Goal: Task Accomplishment & Management: Manage account settings

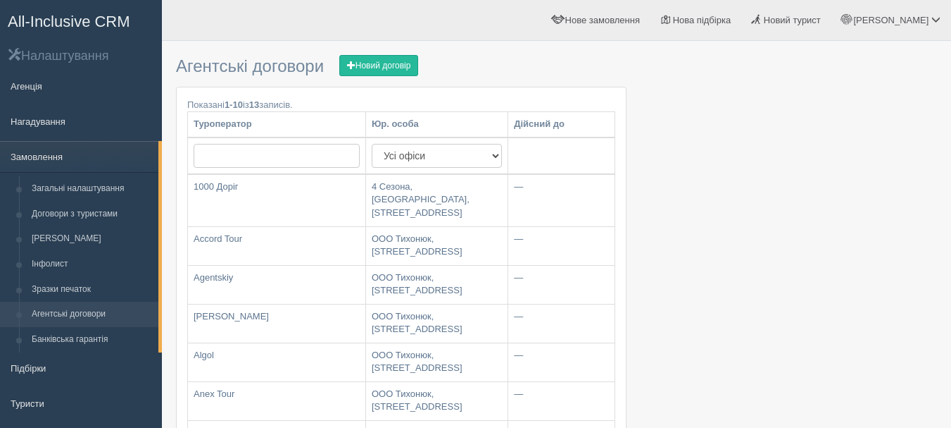
click at [115, 23] on span "All-Inclusive CRM" at bounding box center [69, 22] width 123 height 18
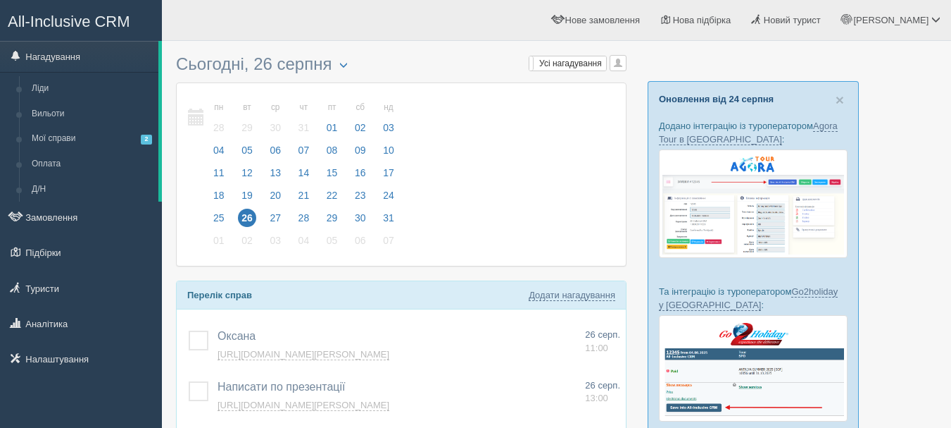
click at [727, 97] on link "Оновлення від 24 серпня" at bounding box center [716, 99] width 115 height 11
click at [112, 20] on span "All-Inclusive CRM" at bounding box center [69, 22] width 123 height 18
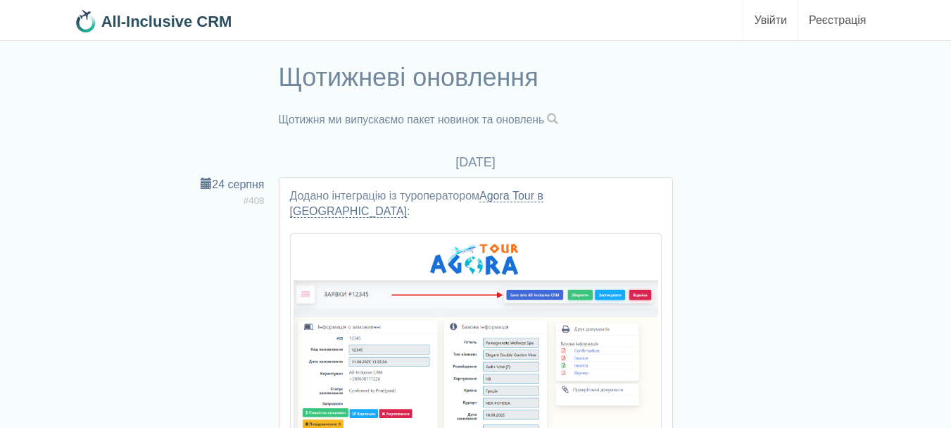
click at [559, 115] on span at bounding box center [552, 118] width 11 height 11
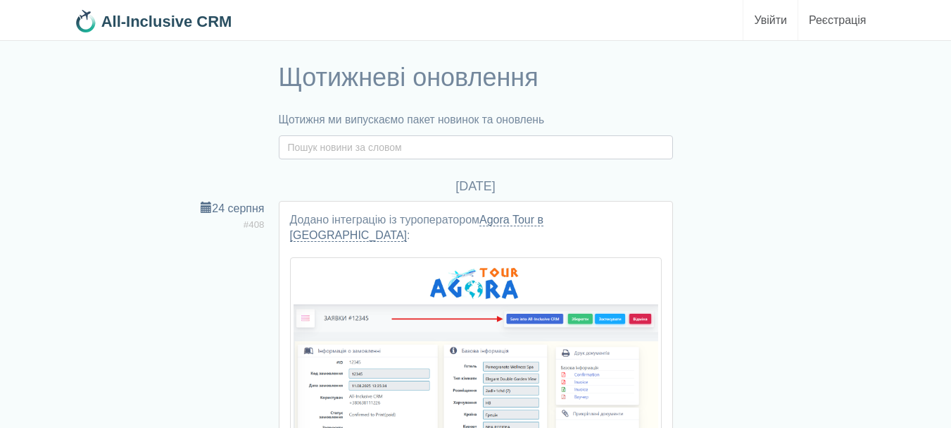
click at [504, 146] on input "text" at bounding box center [476, 147] width 394 height 24
type input "масове"
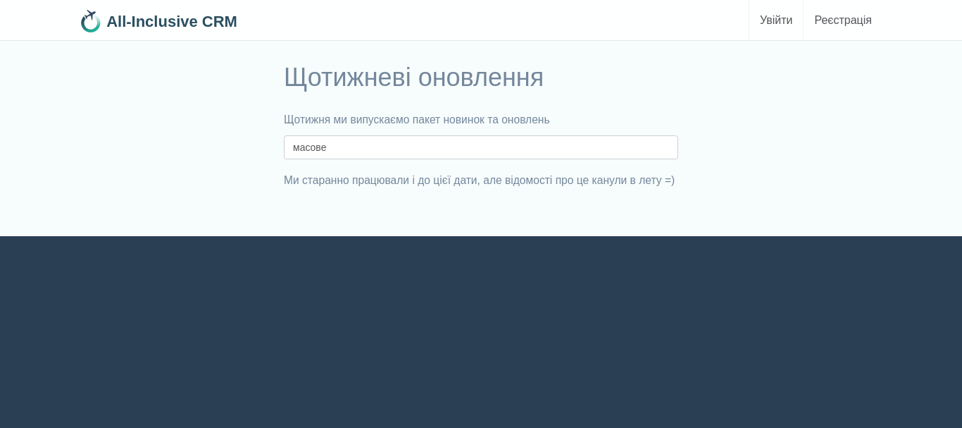
click at [482, 153] on input "масове" at bounding box center [481, 147] width 394 height 24
type input "масов"
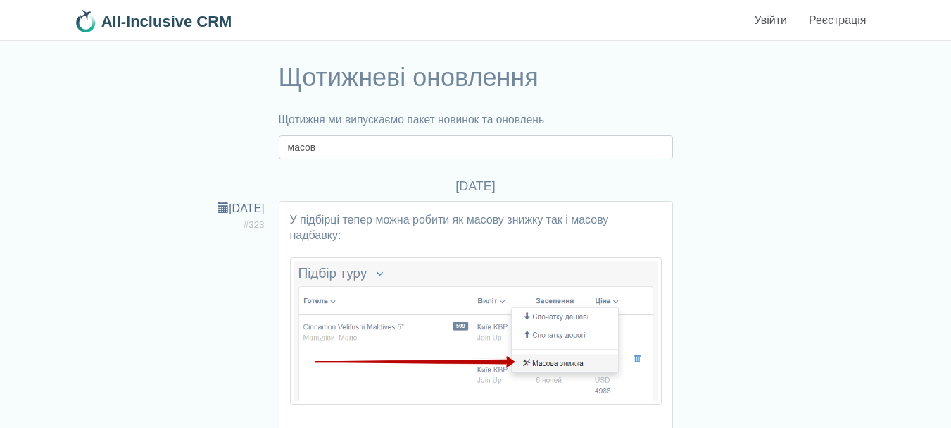
drag, startPoint x: 365, startPoint y: 151, endPoint x: 152, endPoint y: 83, distance: 223.2
click at [152, 83] on div "Щотижневі оновлення Щотижня ми випускаємо пакет новинок та оновлень масов" at bounding box center [476, 107] width 817 height 103
type input "завершення"
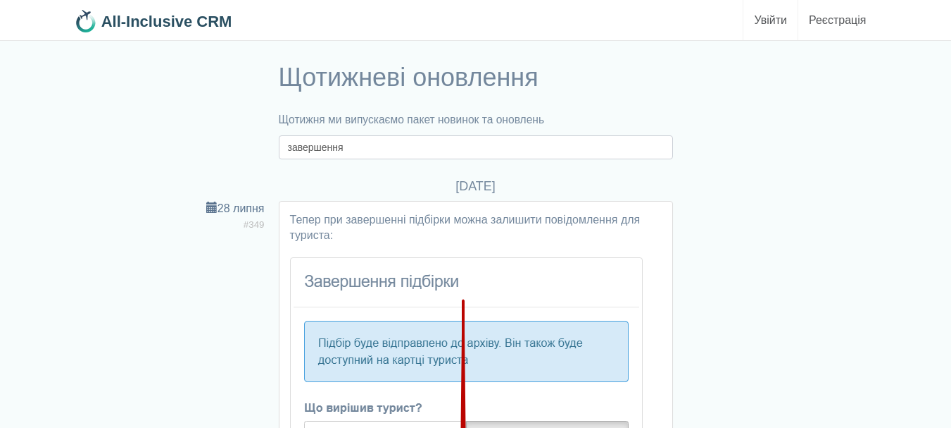
drag, startPoint x: 361, startPoint y: 150, endPoint x: 183, endPoint y: 128, distance: 179.5
click at [183, 128] on div "Щотижневі оновлення Щотижня ми випускаємо пакет новинок та оновлень завершення" at bounding box center [476, 107] width 817 height 103
type input "застарілі"
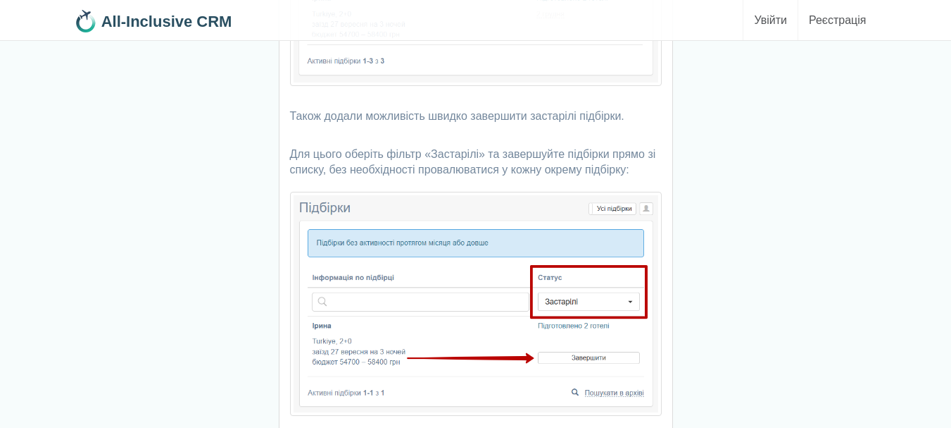
scroll to position [804, 0]
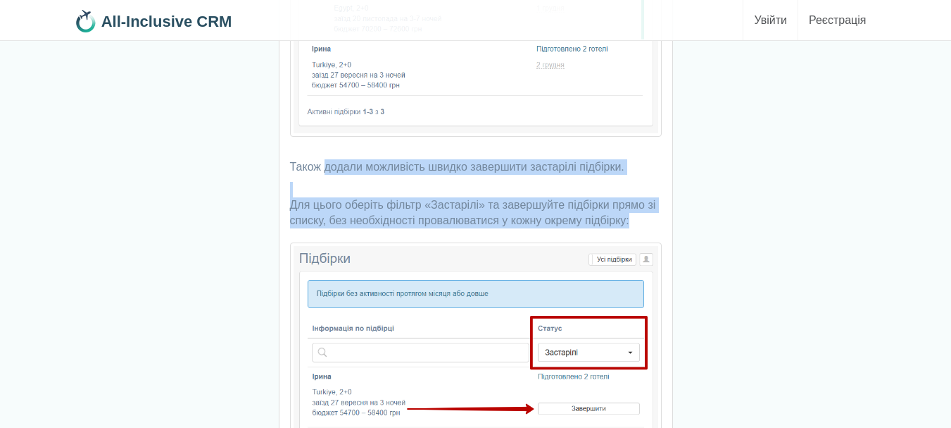
drag, startPoint x: 342, startPoint y: 170, endPoint x: 633, endPoint y: 221, distance: 296.1
copy div "додали можливість швидко завершити застарілі підбірки. Для цього оберіть фільтр…"
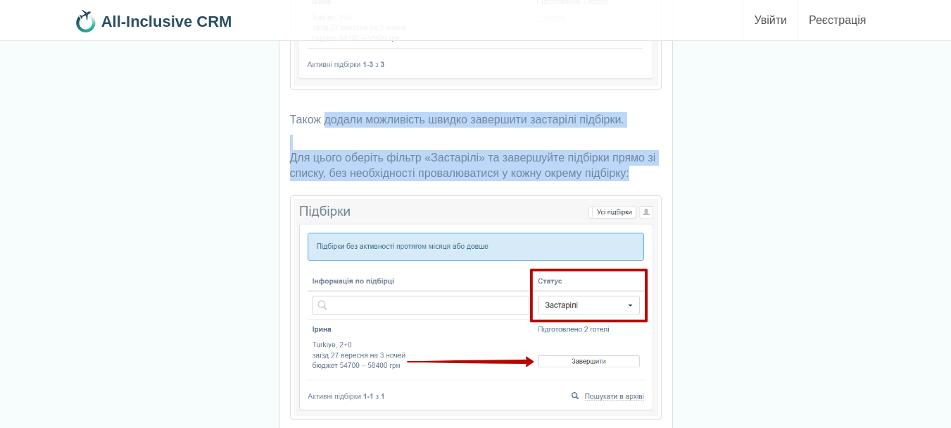
scroll to position [944, 0]
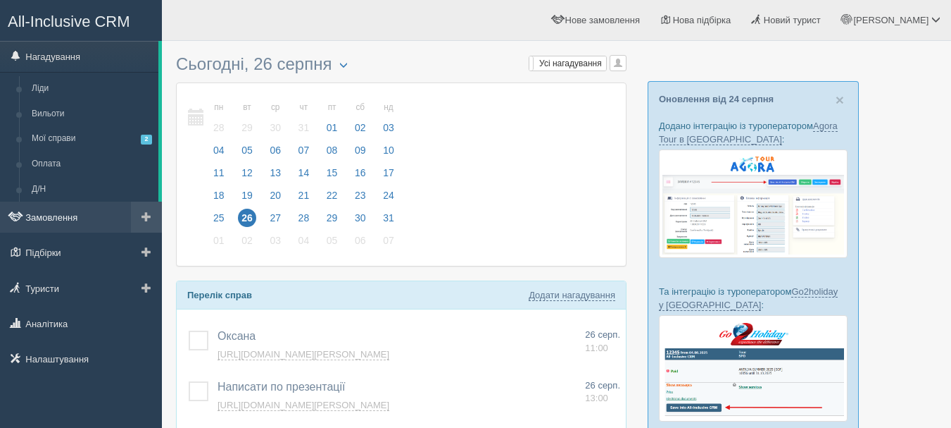
click at [97, 210] on link "Замовлення" at bounding box center [81, 216] width 162 height 31
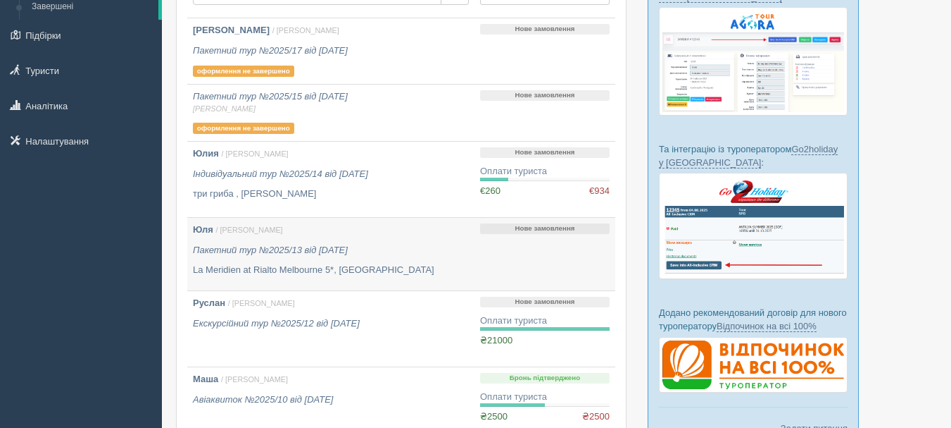
scroll to position [211, 0]
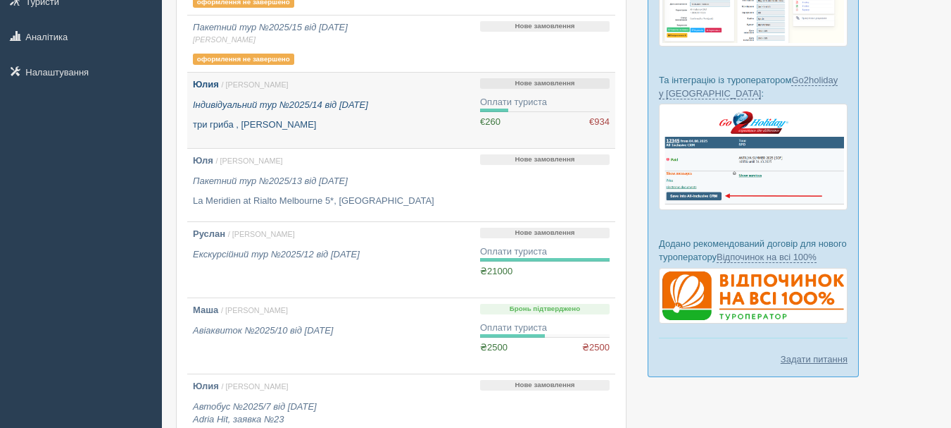
click at [448, 121] on p "три гриба , [PERSON_NAME]" at bounding box center [331, 124] width 276 height 13
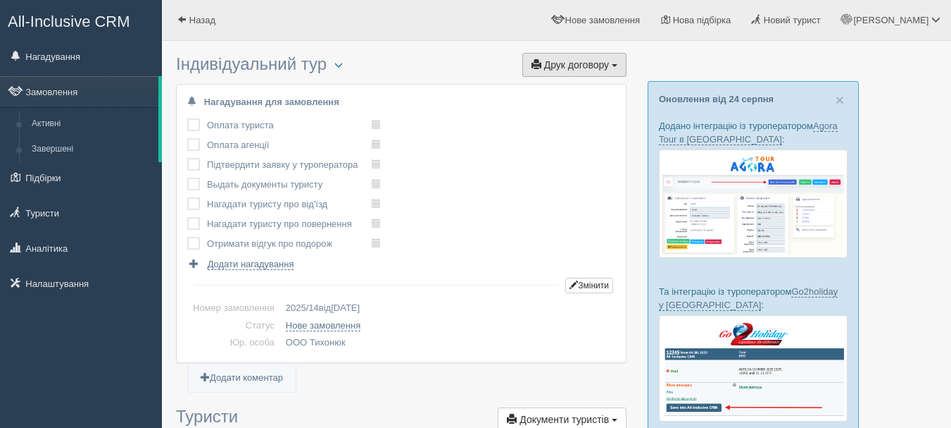
click at [617, 68] on button "Друк договору Друк" at bounding box center [575, 65] width 104 height 24
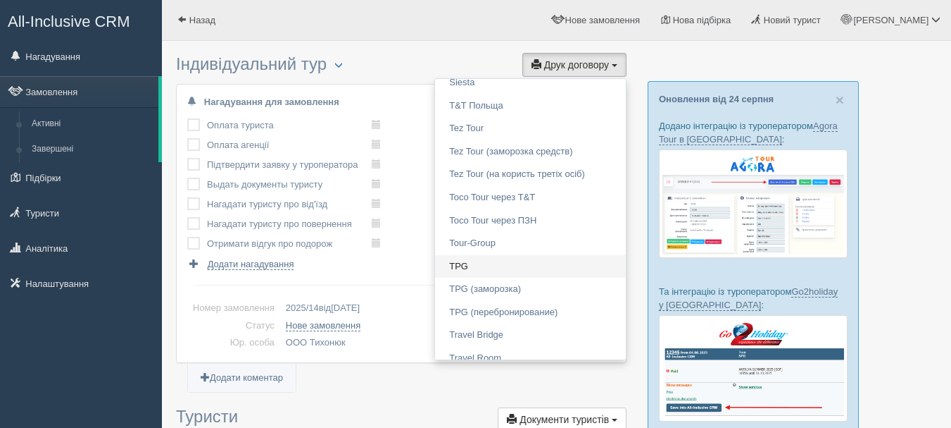
scroll to position [919, 0]
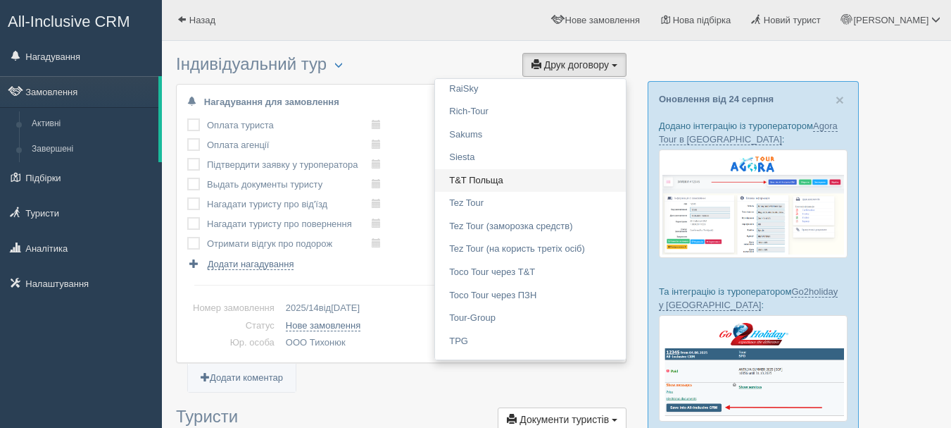
click at [501, 181] on link "T&T Польща" at bounding box center [530, 180] width 191 height 23
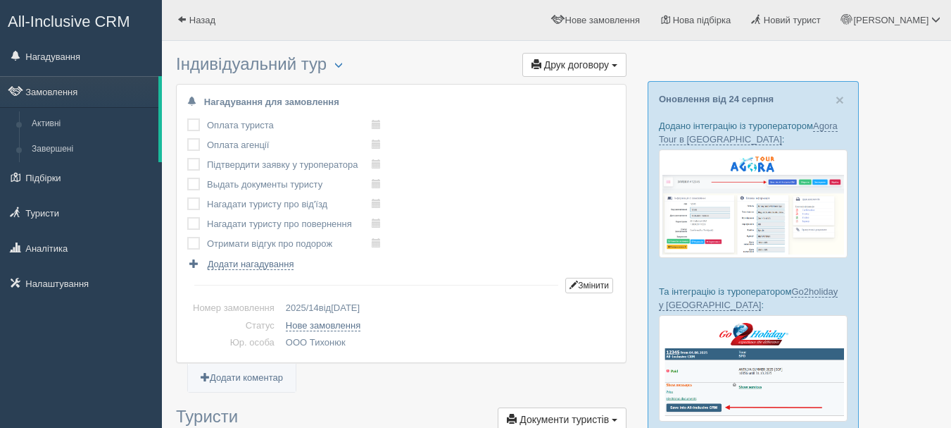
click at [127, 15] on span "All-Inclusive CRM" at bounding box center [69, 22] width 123 height 18
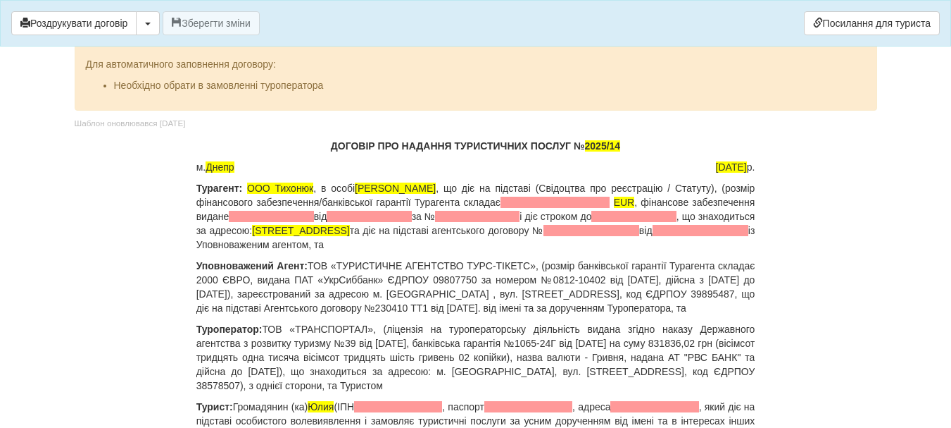
scroll to position [70, 0]
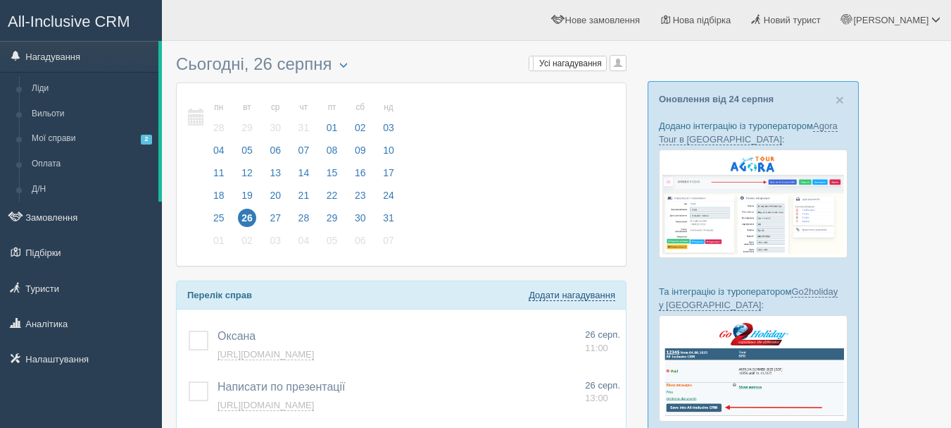
click at [549, 294] on link "Додати нагадування" at bounding box center [572, 294] width 87 height 11
select select "13"
select select "25"
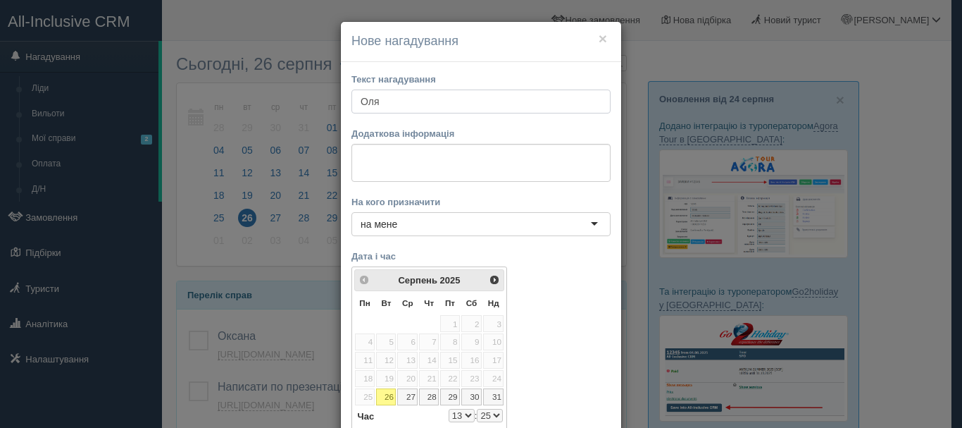
type input "Оля"
click at [533, 134] on label "Додаткова інформація" at bounding box center [480, 133] width 259 height 13
click at [547, 158] on textarea at bounding box center [480, 163] width 259 height 38
paste textarea "https://console.allinclusivecrm.com/trello?cardOpened=7818"
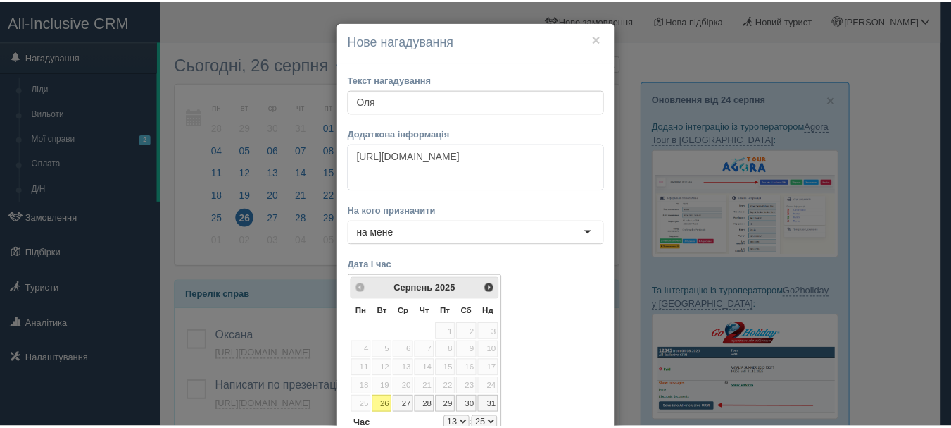
scroll to position [70, 0]
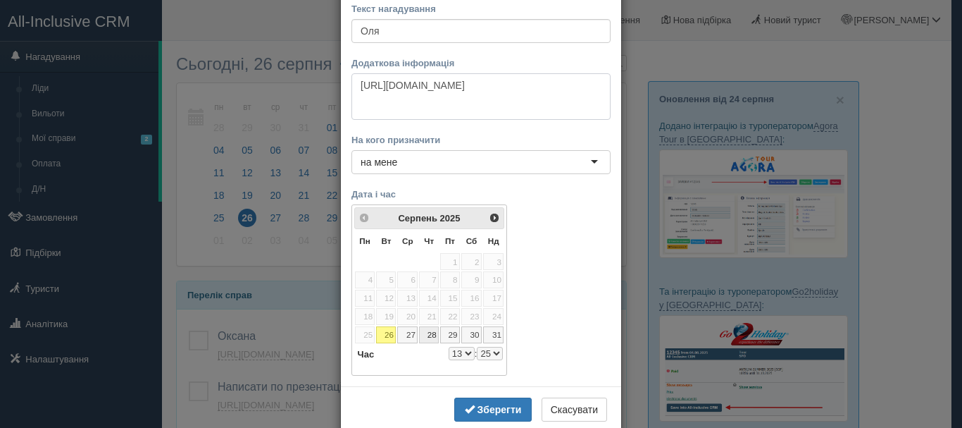
type textarea "https://console.allinclusivecrm.com/trello?cardOpened=7818"
click at [431, 332] on link "28" at bounding box center [429, 334] width 20 height 17
select select "13"
select select "25"
click at [454, 354] on select "0 1 2 3 4 5 6 7 8 9 10 11 12 13 14 15 16 17 18 19 20 21 22 23" at bounding box center [462, 353] width 26 height 13
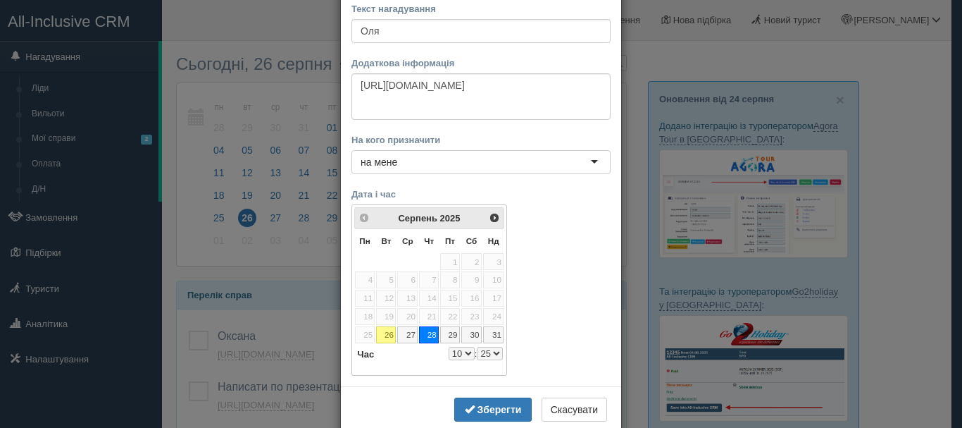
select select "10"
select select "25"
click at [489, 352] on select "00 05 10 15 20 25 30 35 40 45 50 55" at bounding box center [490, 353] width 26 height 13
select select "10"
select select "30"
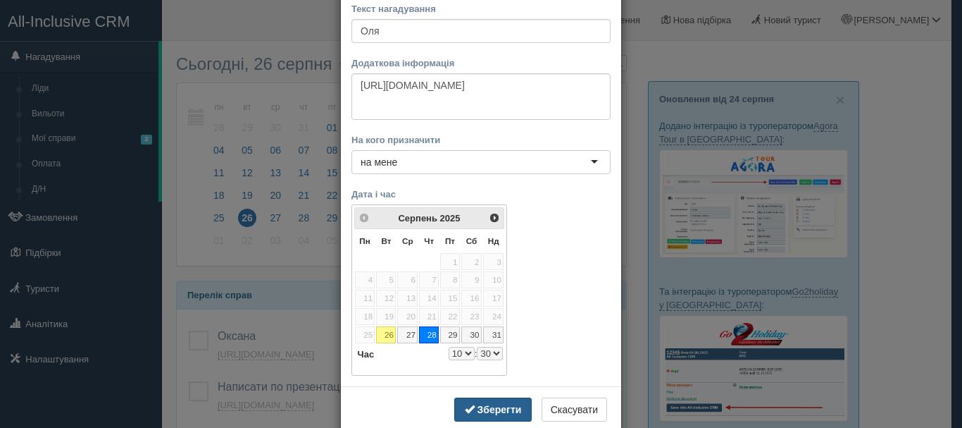
click at [479, 404] on b "Зберегти" at bounding box center [500, 409] width 44 height 11
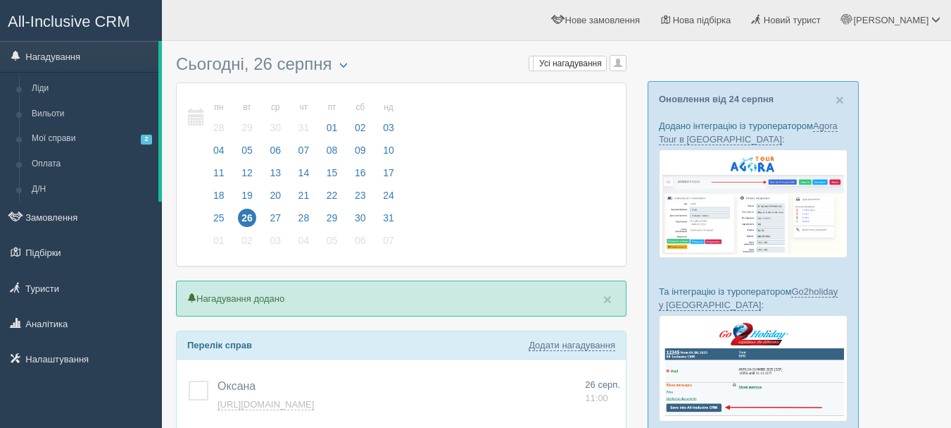
click at [327, 265] on div "пн 25 вт 26 ср 27 чт 28 пт 29 сб 30 нд 31 пн 28 вт 29 ср 30" at bounding box center [401, 174] width 449 height 182
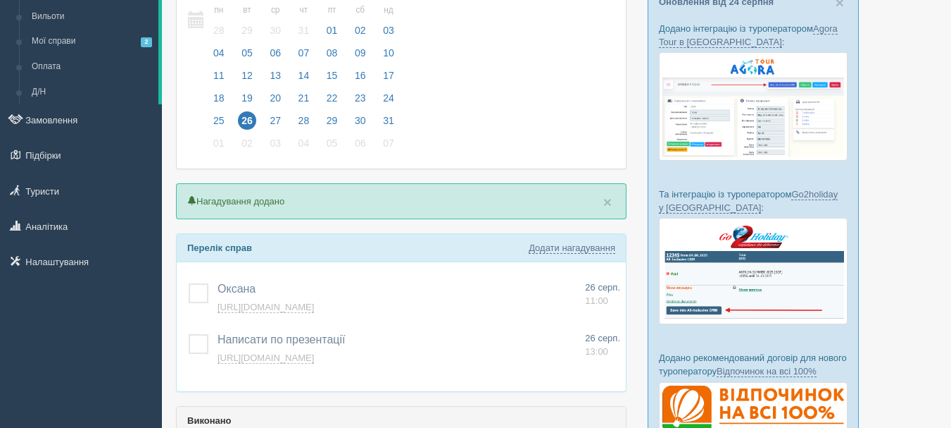
scroll to position [141, 0]
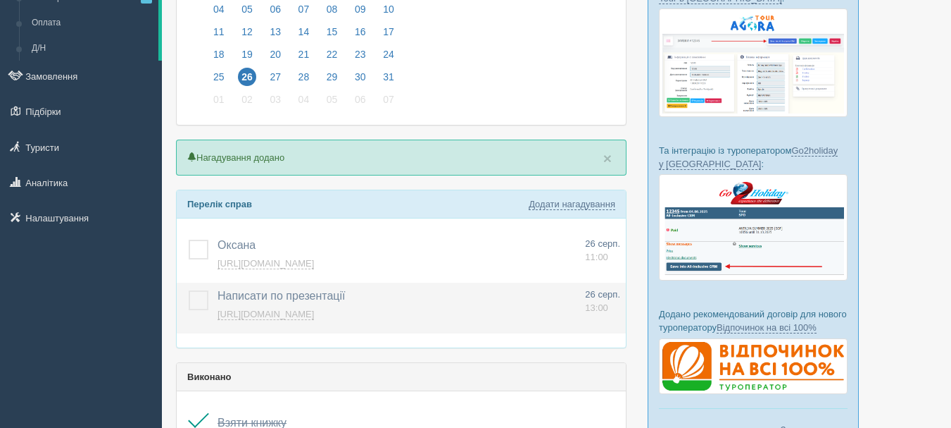
click at [189, 290] on label at bounding box center [189, 290] width 0 height 0
click at [0, 0] on input "checkbox" at bounding box center [0, 0] width 0 height 0
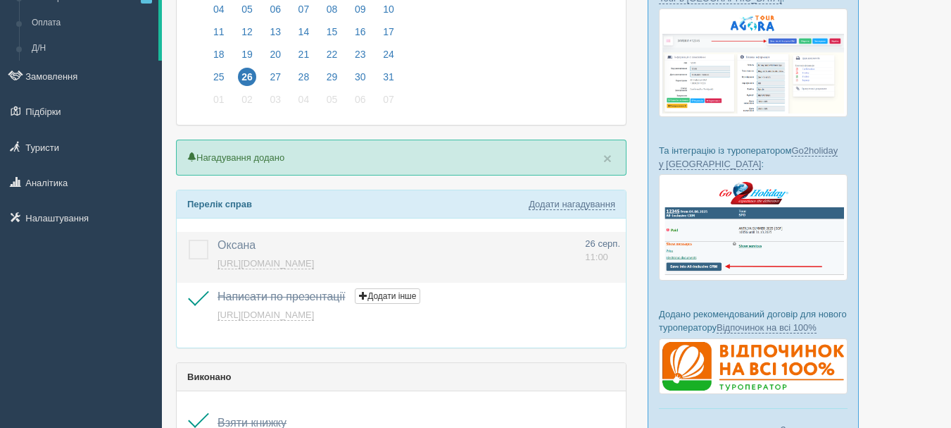
click at [231, 262] on link "[URL][DOMAIN_NAME][PERSON_NAME]" at bounding box center [266, 263] width 96 height 11
click at [189, 239] on label at bounding box center [189, 239] width 0 height 0
click at [0, 0] on input "checkbox" at bounding box center [0, 0] width 0 height 0
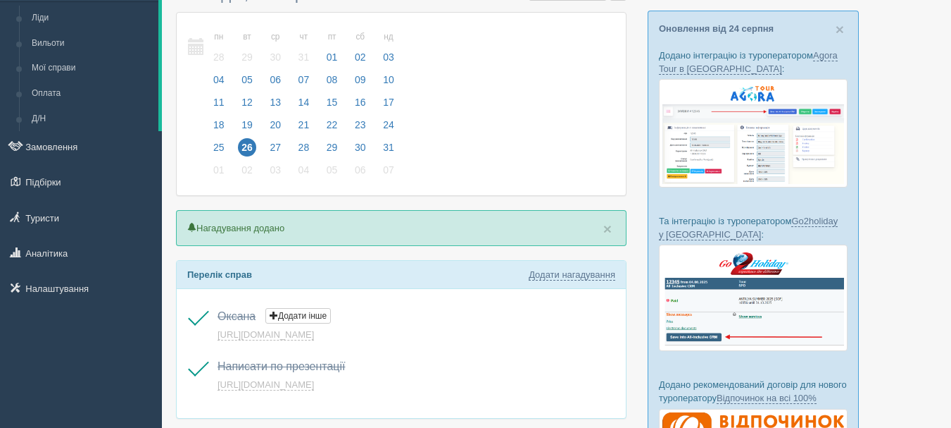
scroll to position [0, 0]
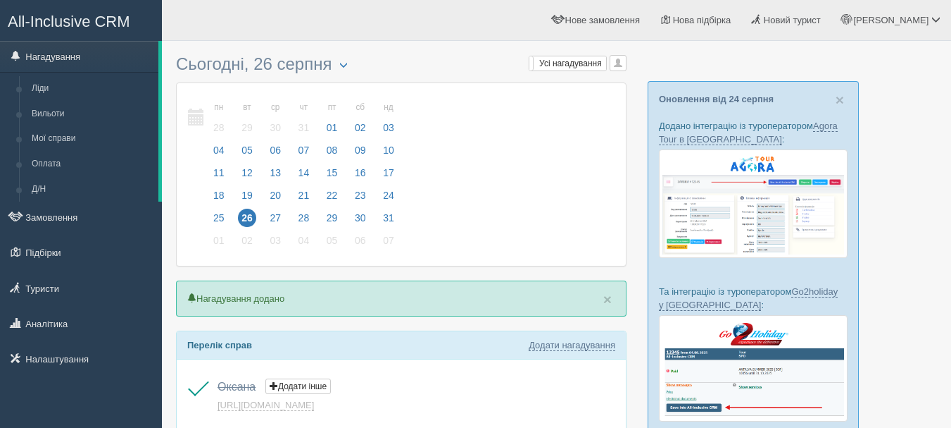
click at [549, 220] on div "пн 25 вт 26 ср 27 чт 28 пт 29 сб 30 нд 31 пн 28 вт 29 ср 30" at bounding box center [401, 174] width 449 height 182
click at [120, 11] on link "All-Inclusive CRM" at bounding box center [81, 20] width 161 height 39
